Goal: Task Accomplishment & Management: Use online tool/utility

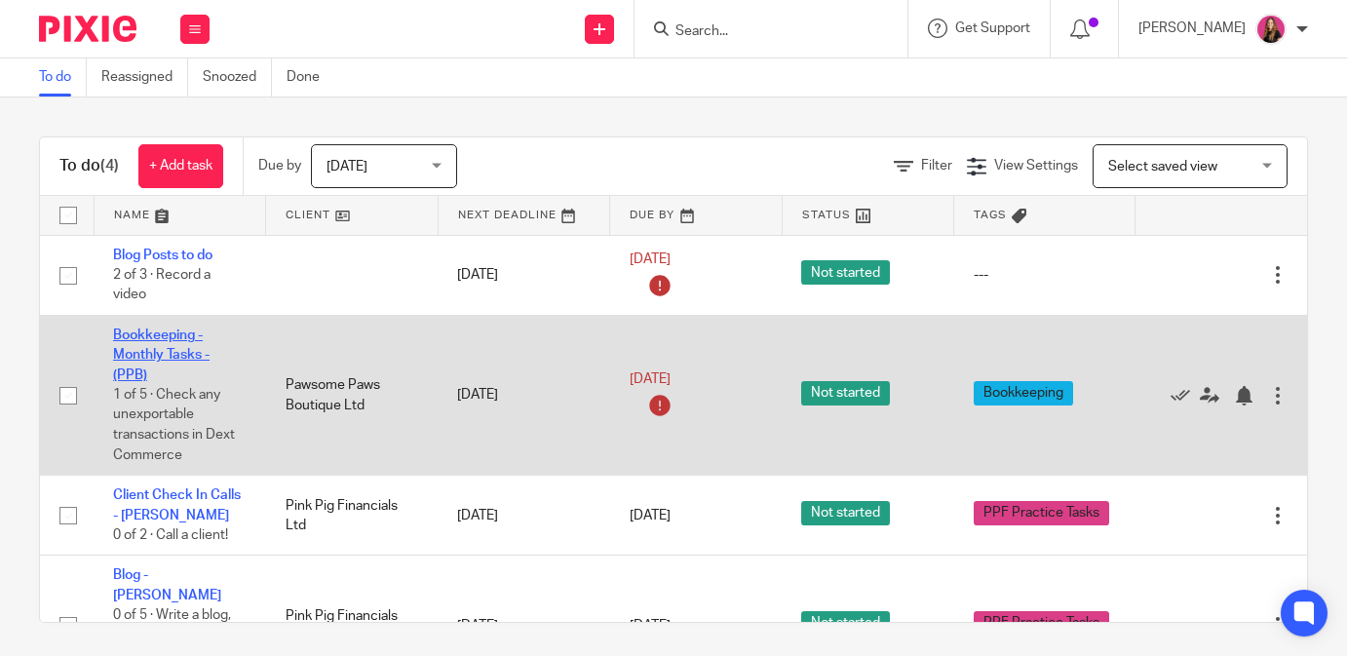
click at [197, 361] on link "Bookkeeping - Monthly Tasks - (PPB)" at bounding box center [161, 355] width 97 height 54
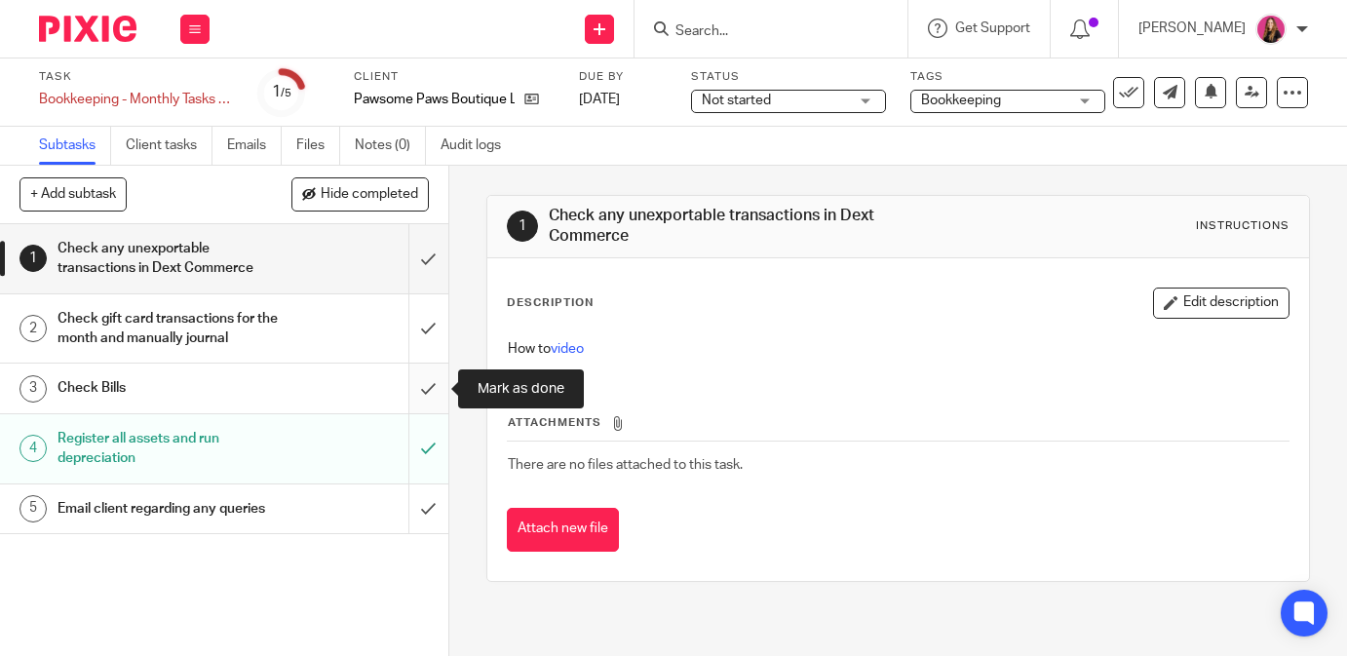
click at [422, 386] on input "submit" at bounding box center [224, 388] width 448 height 49
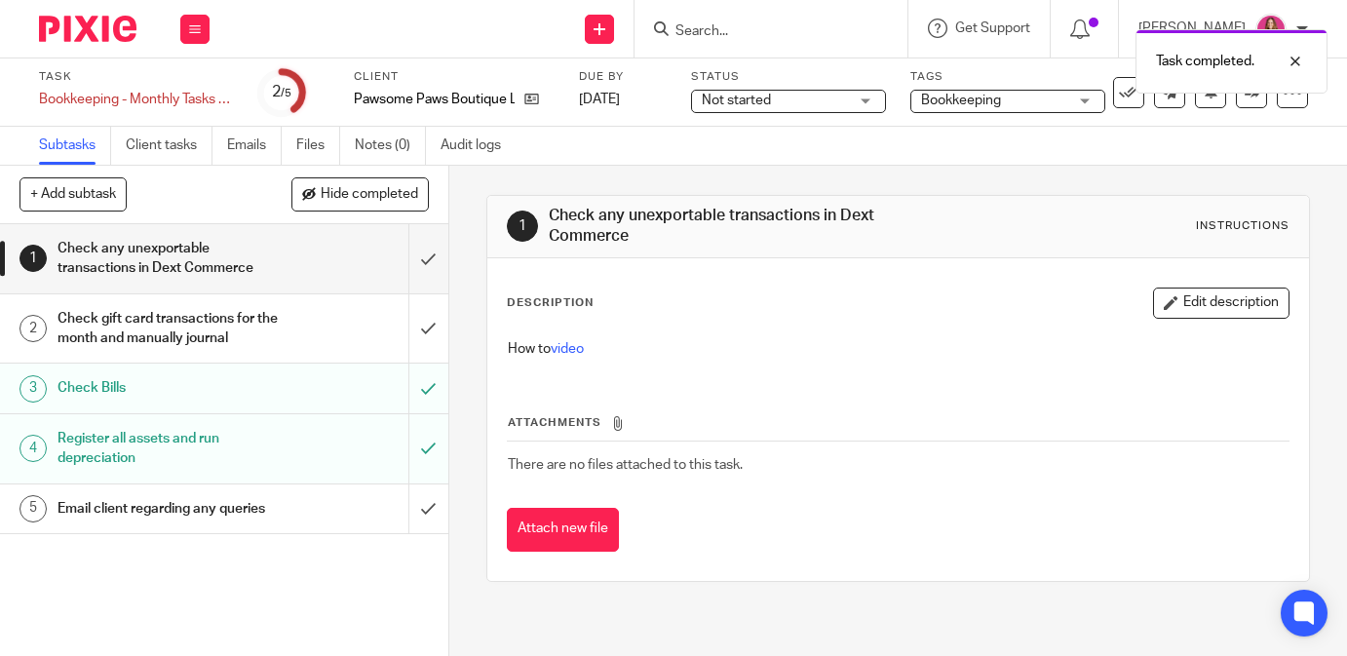
click at [351, 329] on div "Check gift card transactions for the month and manually journal" at bounding box center [223, 329] width 331 height 50
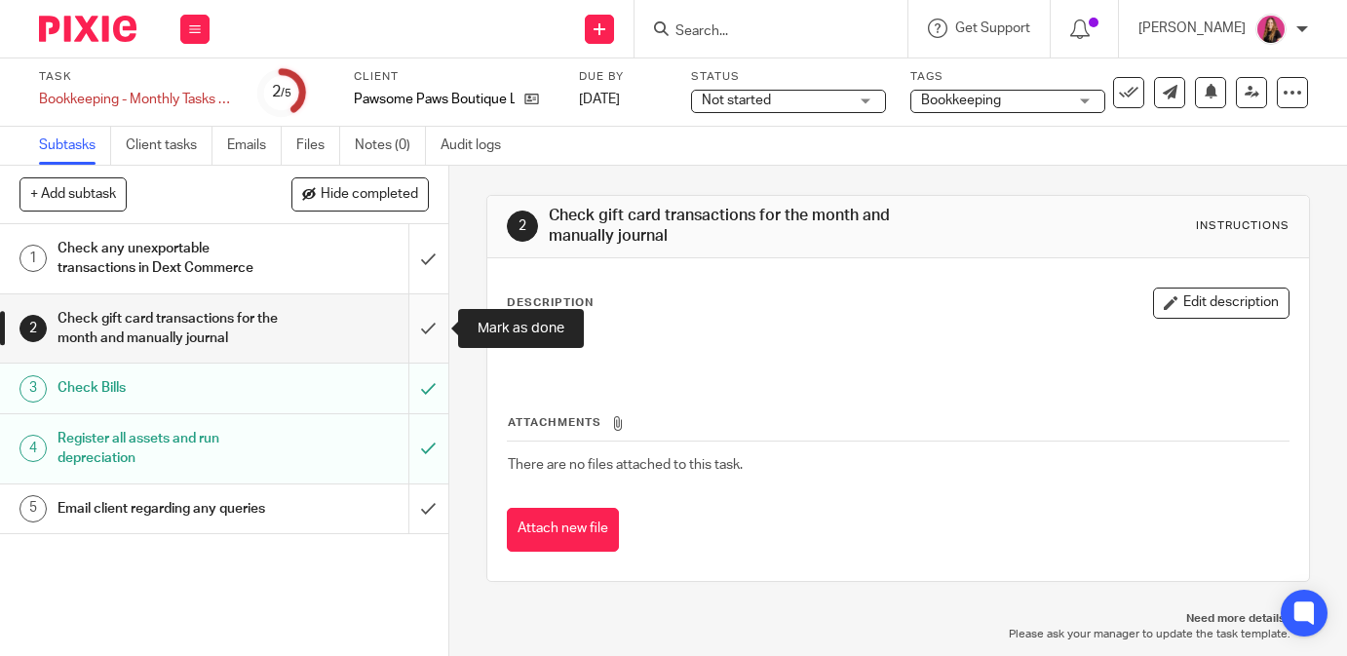
click at [417, 348] on input "submit" at bounding box center [224, 328] width 448 height 69
